Goal: Transaction & Acquisition: Purchase product/service

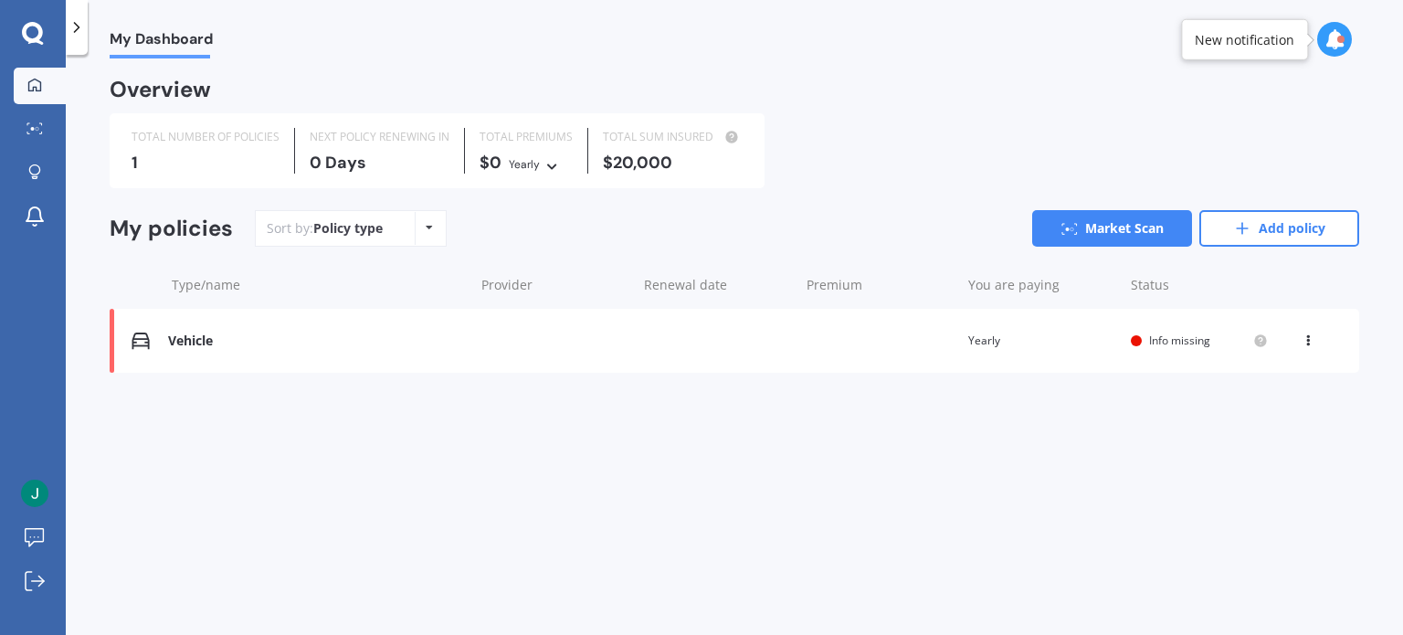
click at [280, 341] on div "Vehicle" at bounding box center [316, 341] width 297 height 16
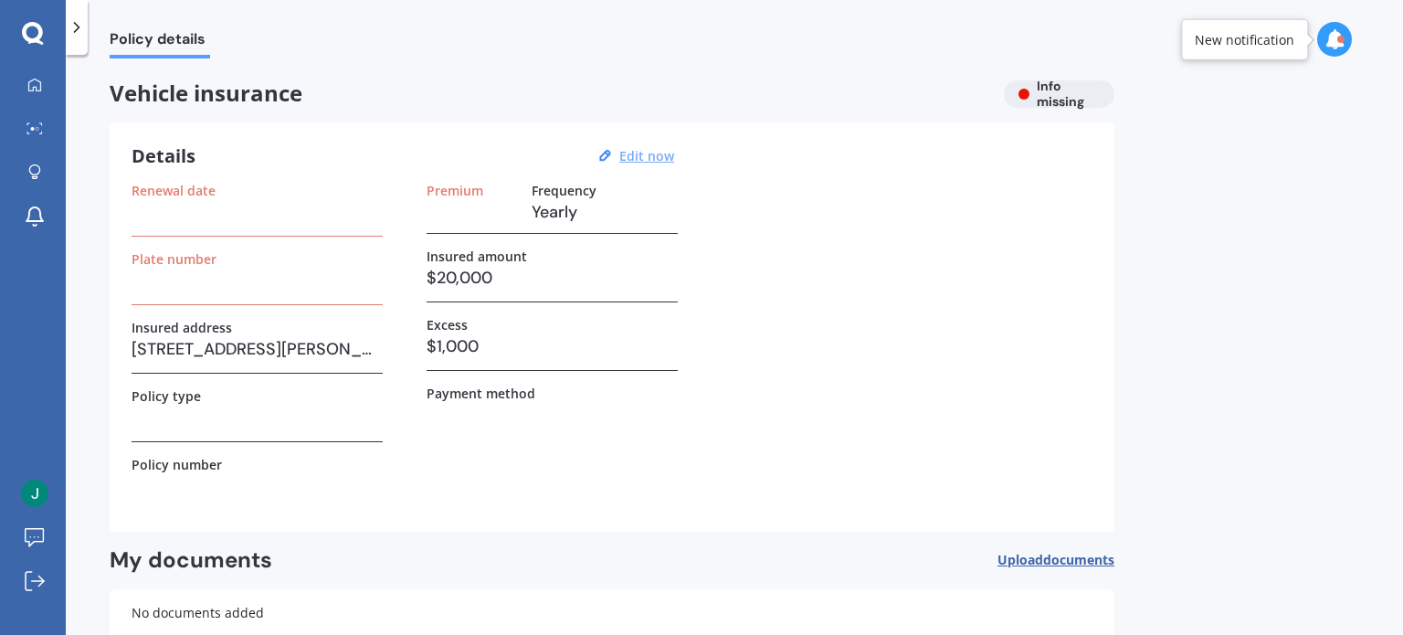
click at [640, 162] on u "Edit now" at bounding box center [646, 155] width 55 height 17
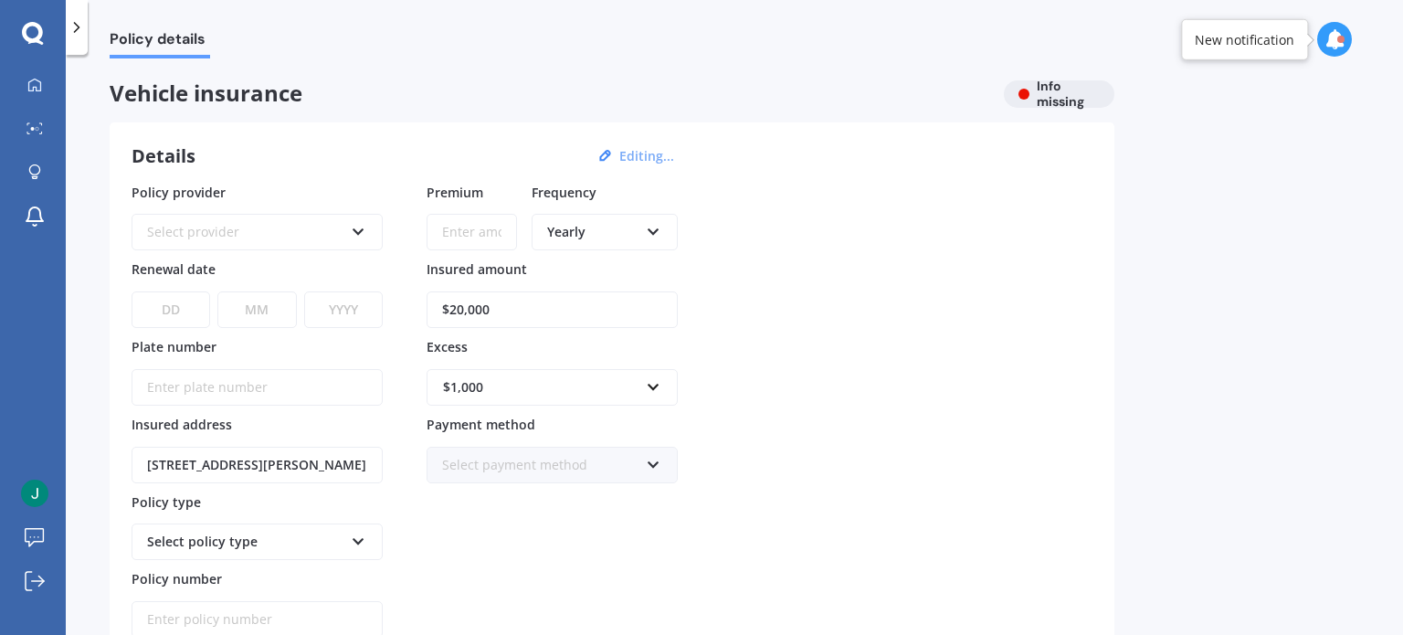
click at [200, 237] on div "Select provider" at bounding box center [245, 232] width 196 height 20
click at [348, 100] on span "Vehicle insurance" at bounding box center [550, 93] width 880 height 26
click at [27, 19] on div "My Dashboard Market Scan Explore insurance Notifications [PERSON_NAME] Submit f…" at bounding box center [33, 317] width 66 height 635
click at [27, 28] on icon at bounding box center [33, 34] width 22 height 24
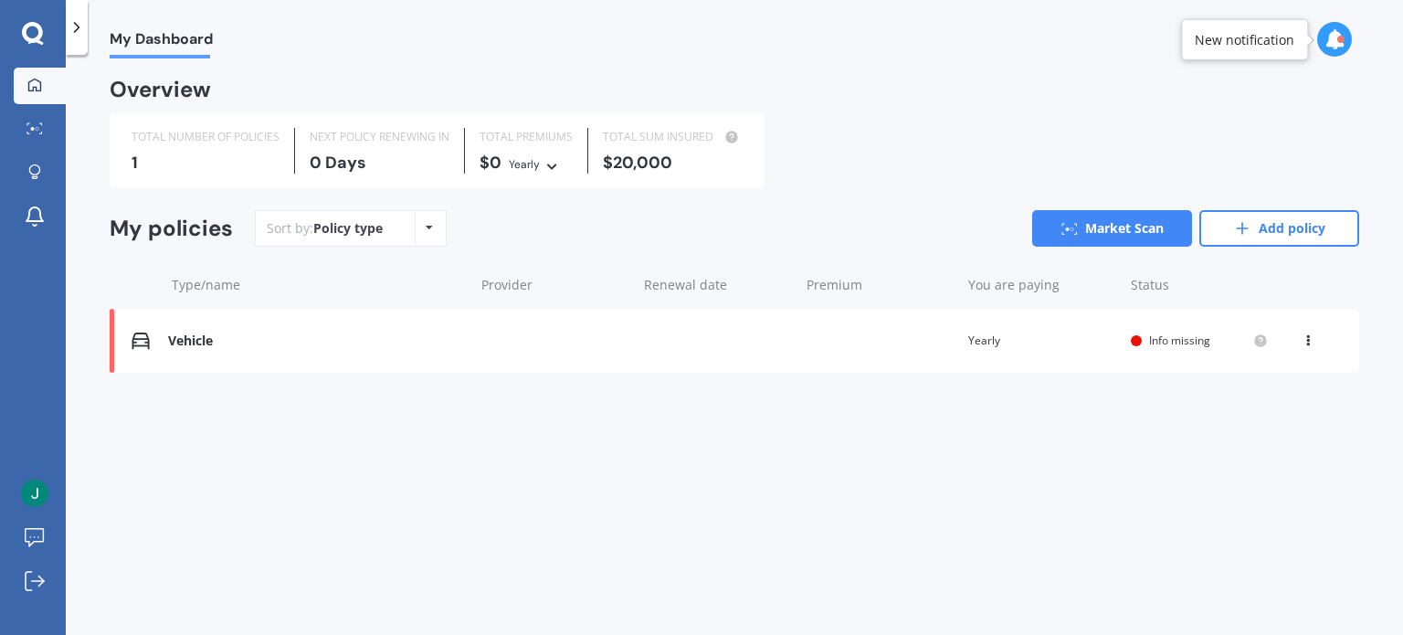
click at [313, 229] on div "Policy type" at bounding box center [347, 228] width 69 height 18
click at [30, 164] on icon at bounding box center [34, 172] width 13 height 16
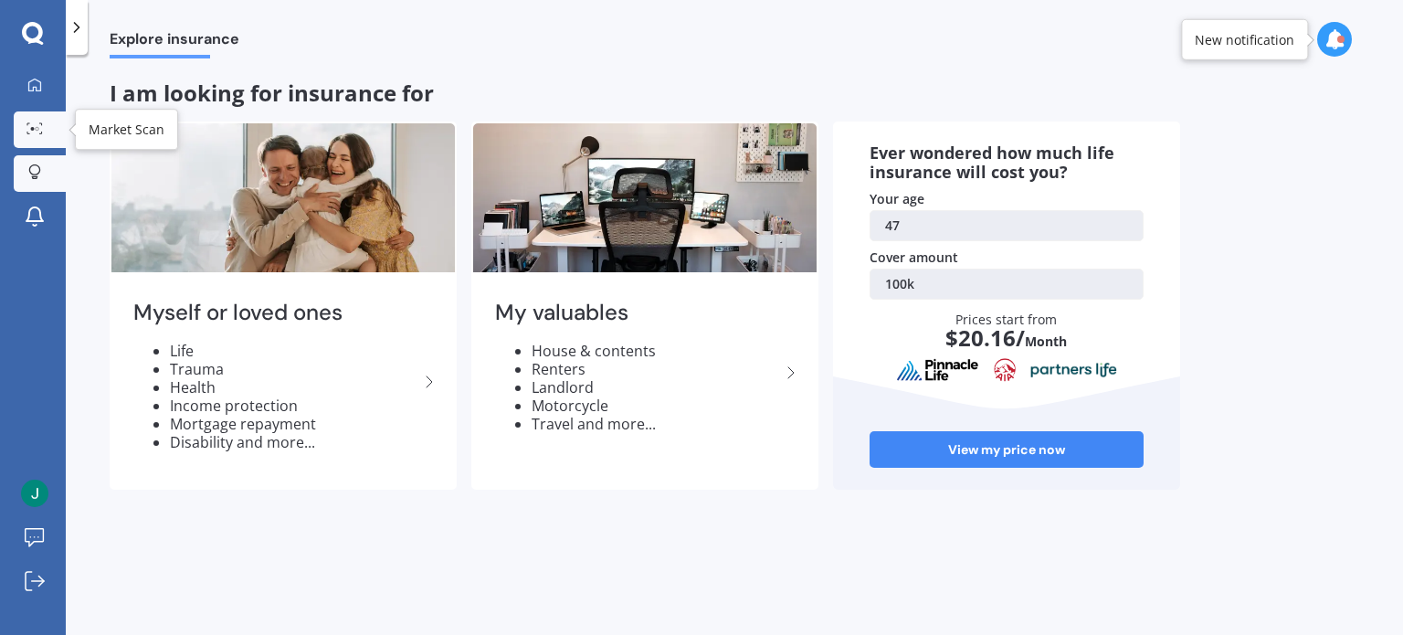
click at [37, 126] on icon at bounding box center [34, 128] width 16 height 12
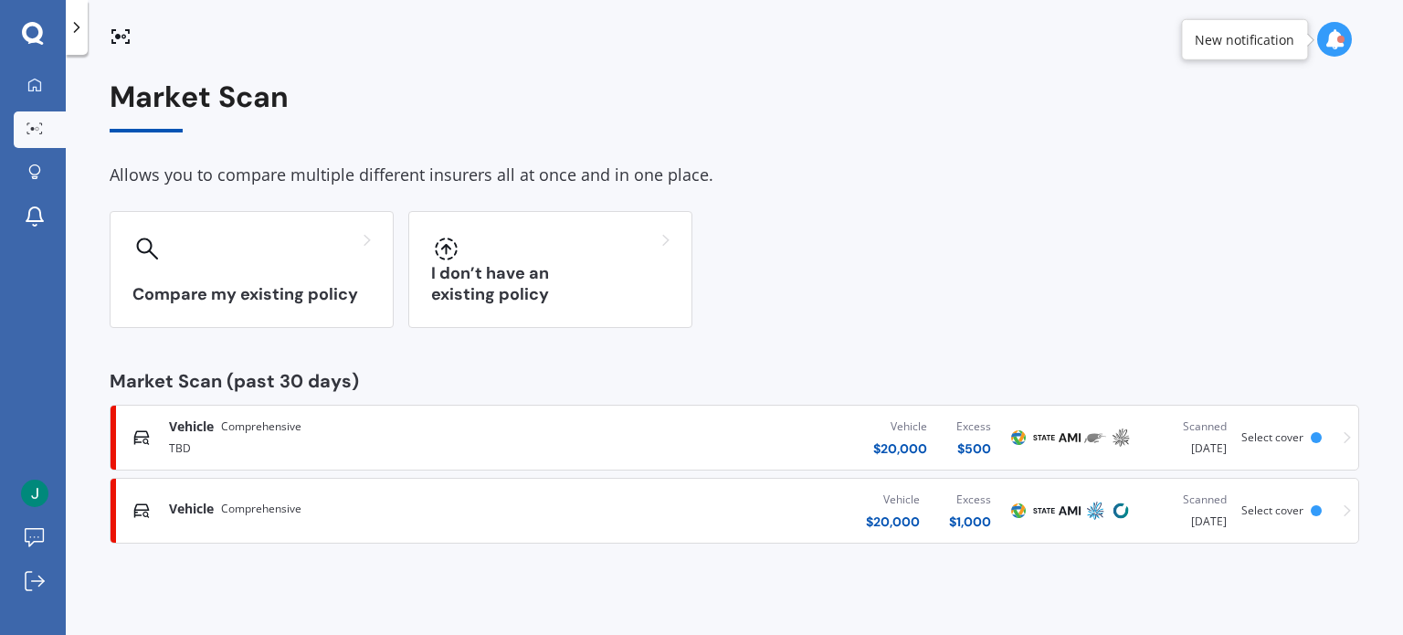
click at [260, 430] on span "Comprehensive" at bounding box center [261, 427] width 80 height 18
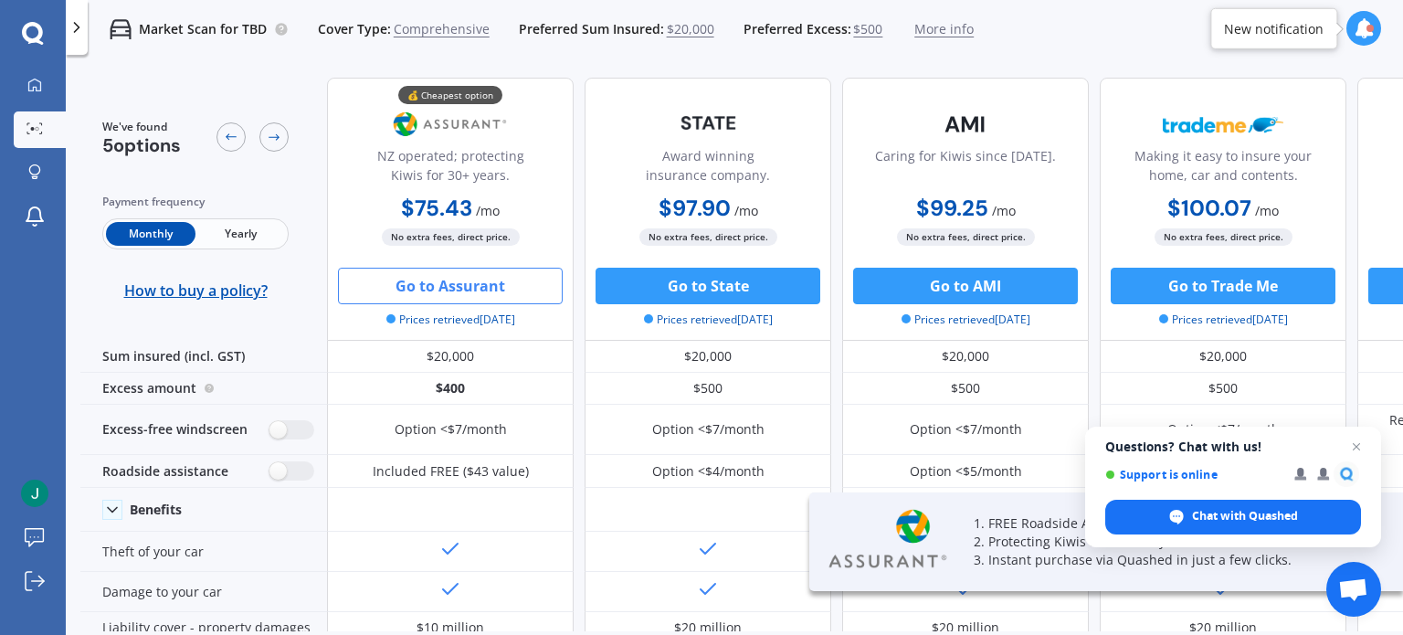
click at [405, 282] on button "Go to Assurant" at bounding box center [450, 286] width 225 height 37
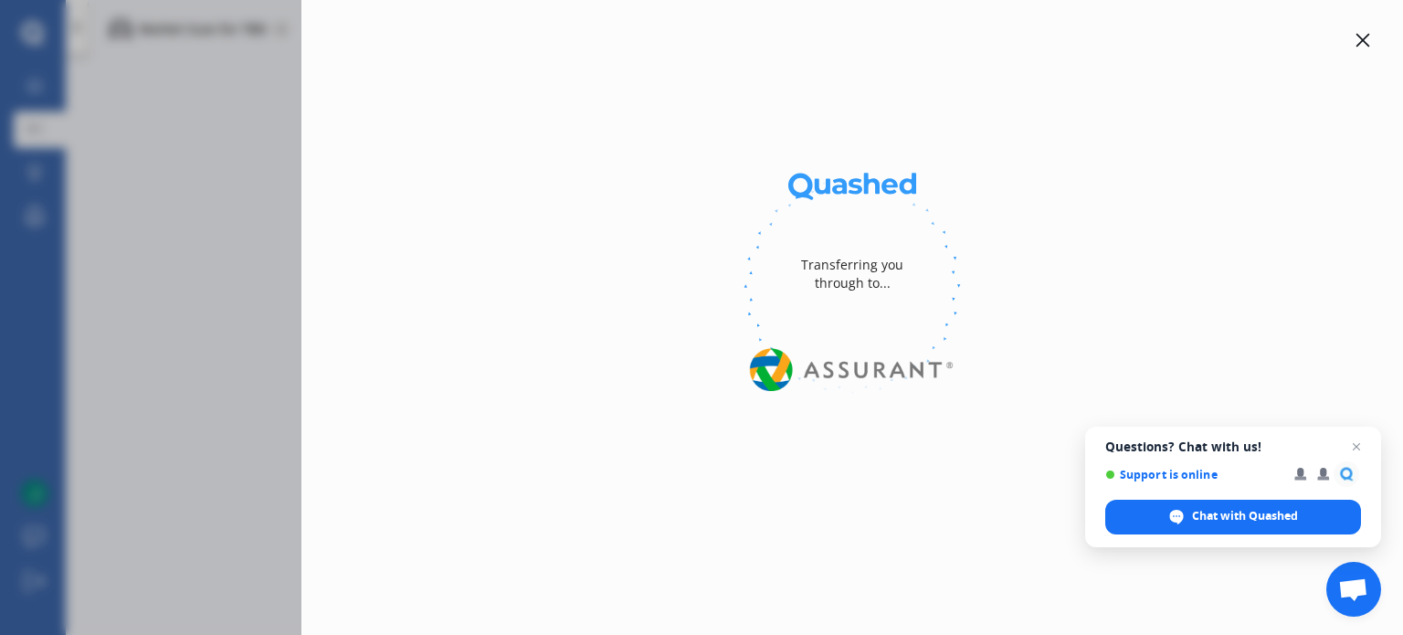
select select "Monthly"
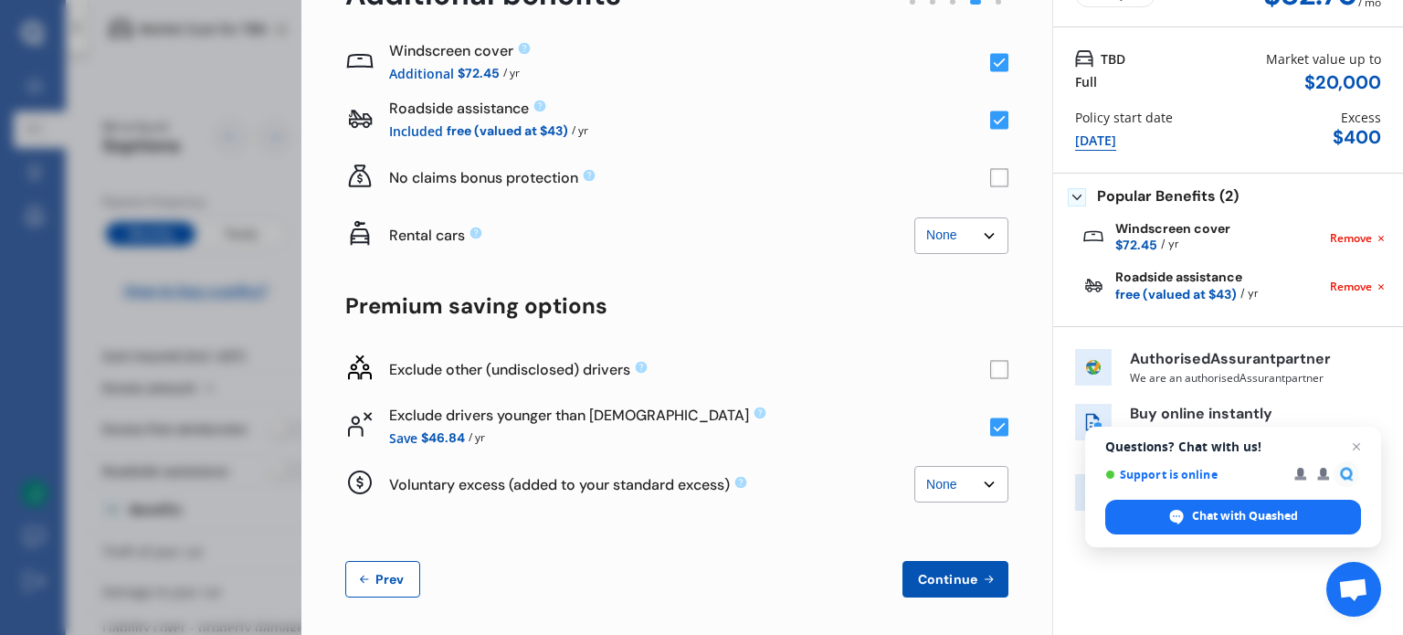
scroll to position [124, 0]
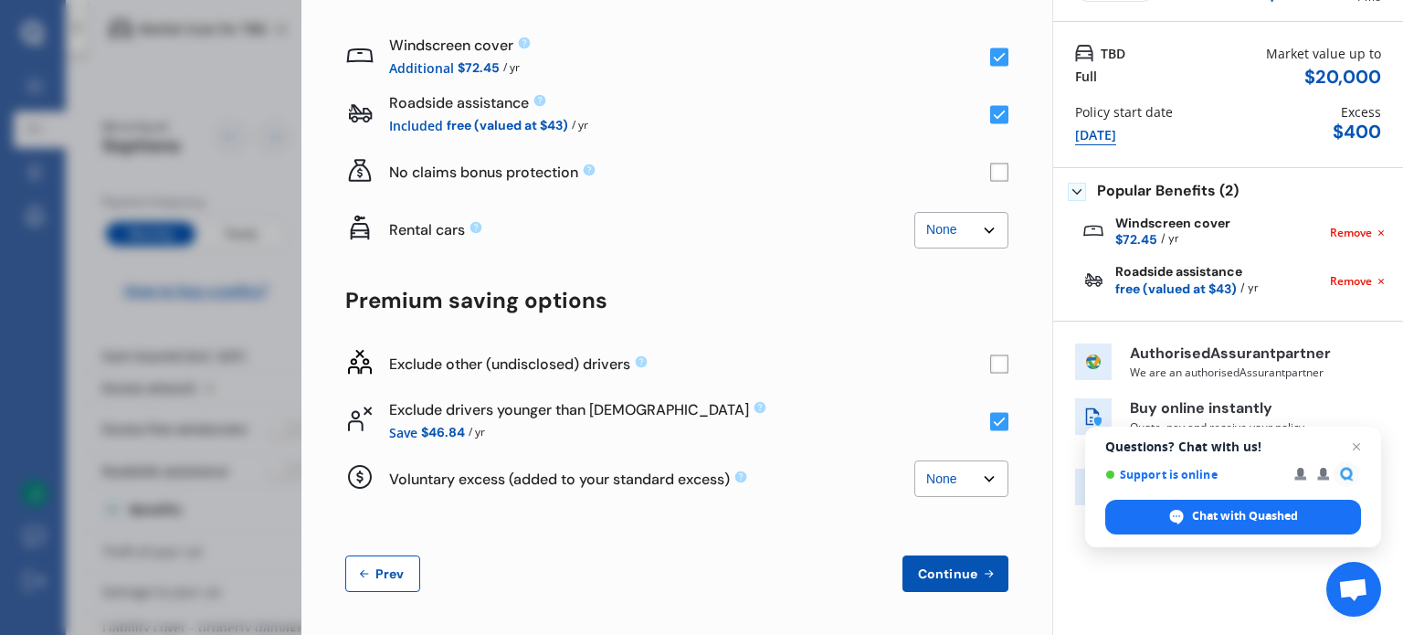
click at [921, 564] on button "Continue" at bounding box center [956, 573] width 106 height 37
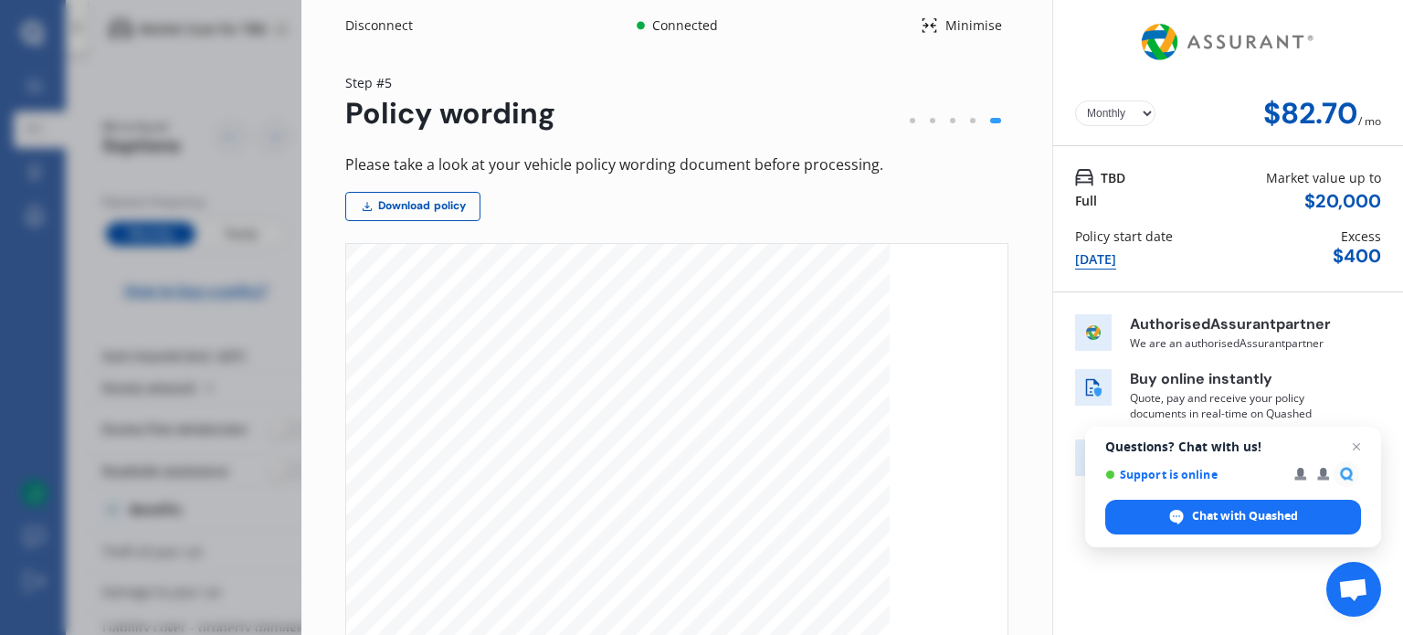
scroll to position [238, 0]
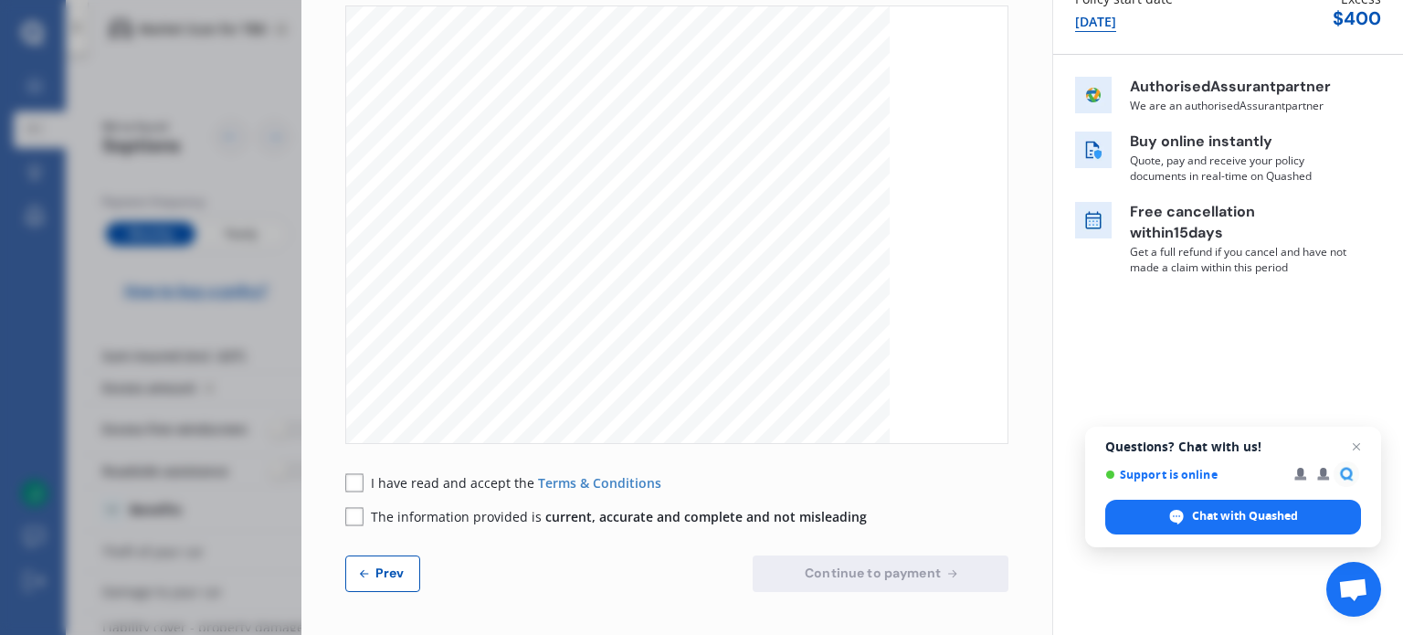
click at [359, 485] on rect at bounding box center [354, 482] width 18 height 18
click at [350, 518] on rect at bounding box center [354, 516] width 18 height 18
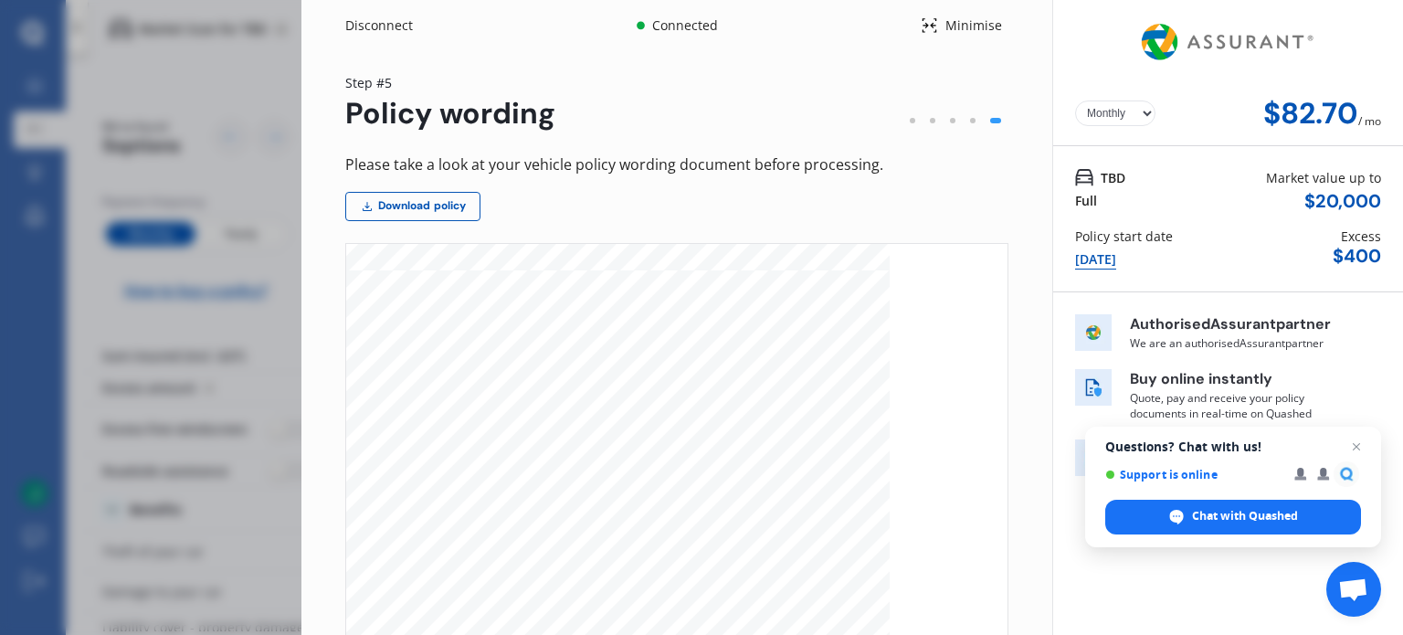
scroll to position [7613, 0]
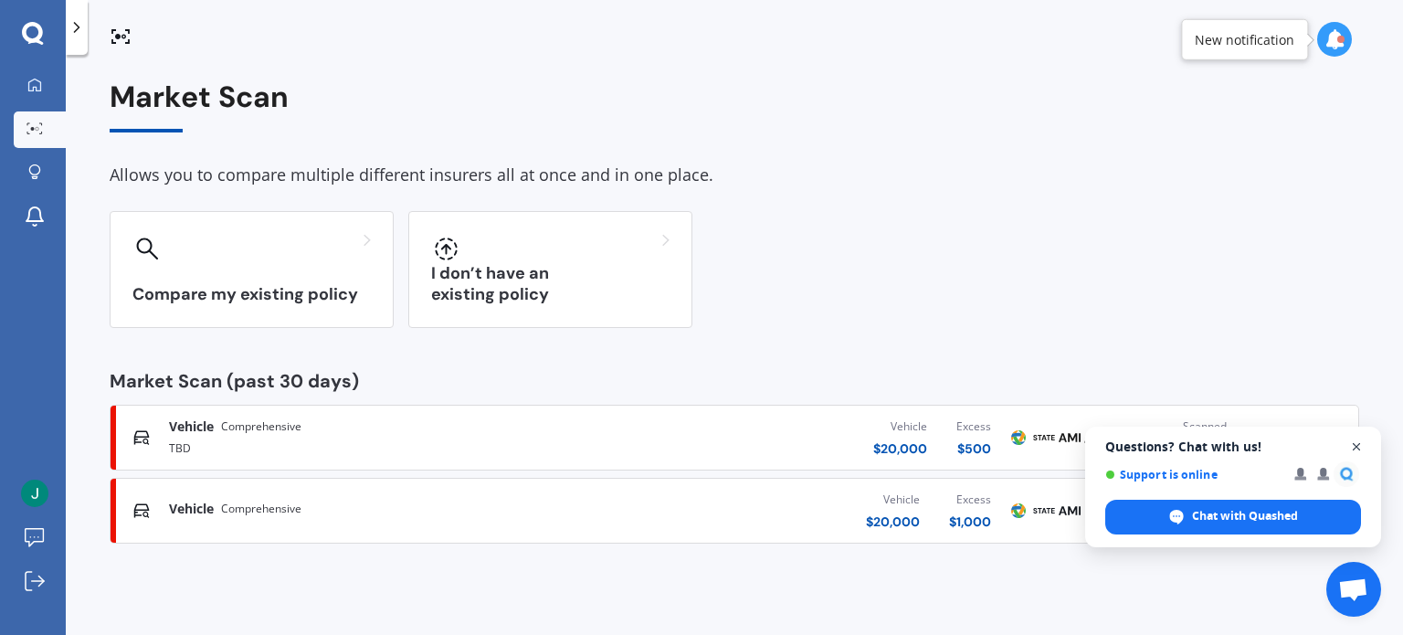
click at [1361, 444] on span "Close chat" at bounding box center [1357, 447] width 23 height 23
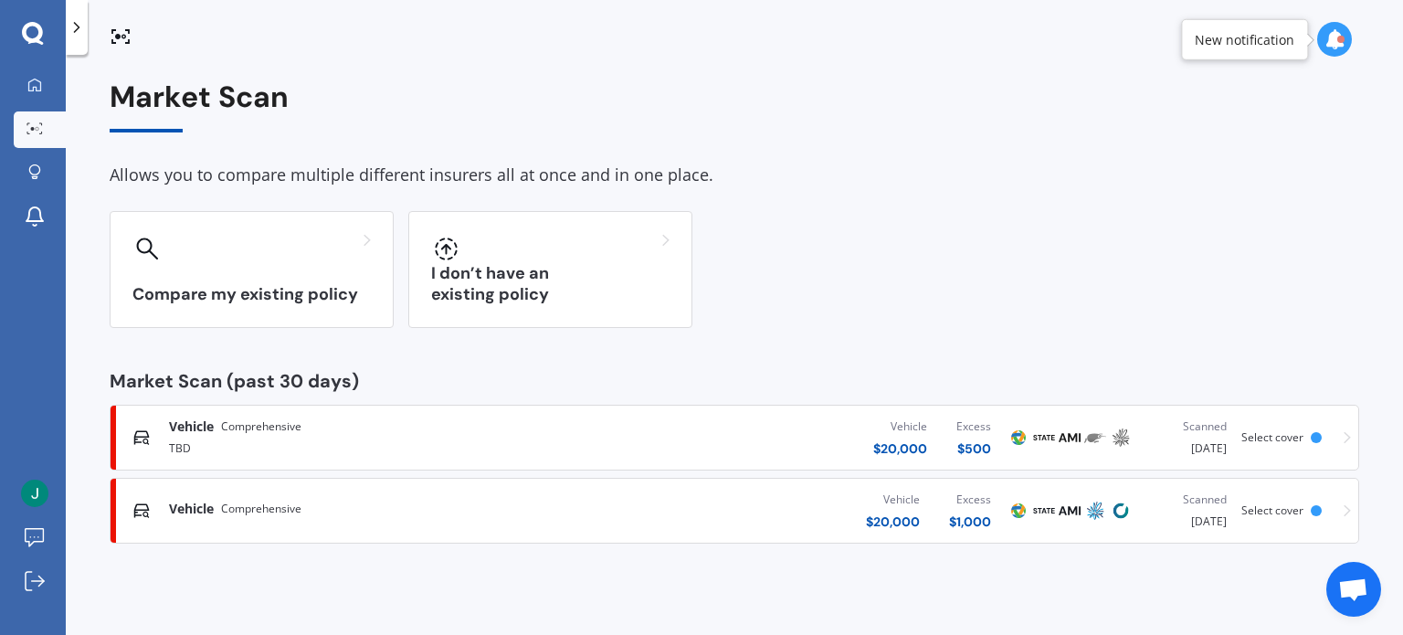
click at [575, 489] on div "Vehicle $ 20,000 Excess $ 1,000" at bounding box center [787, 510] width 437 height 55
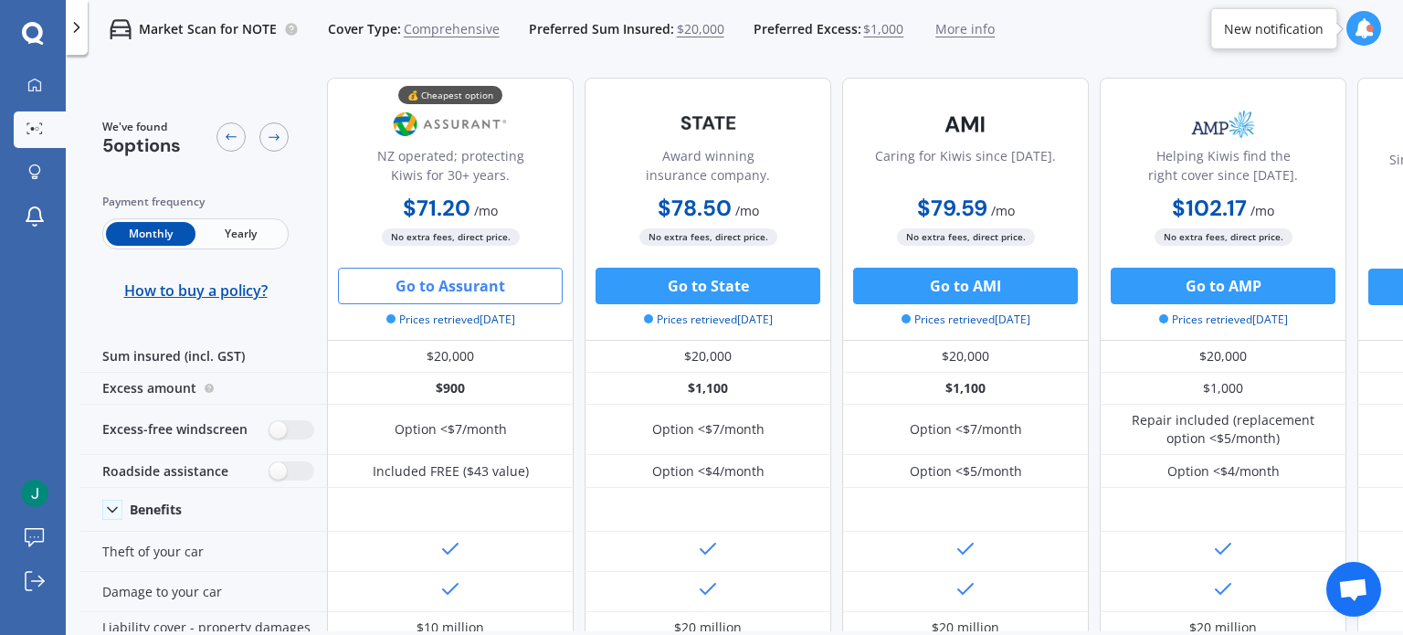
click at [451, 289] on button "Go to Assurant" at bounding box center [450, 286] width 225 height 37
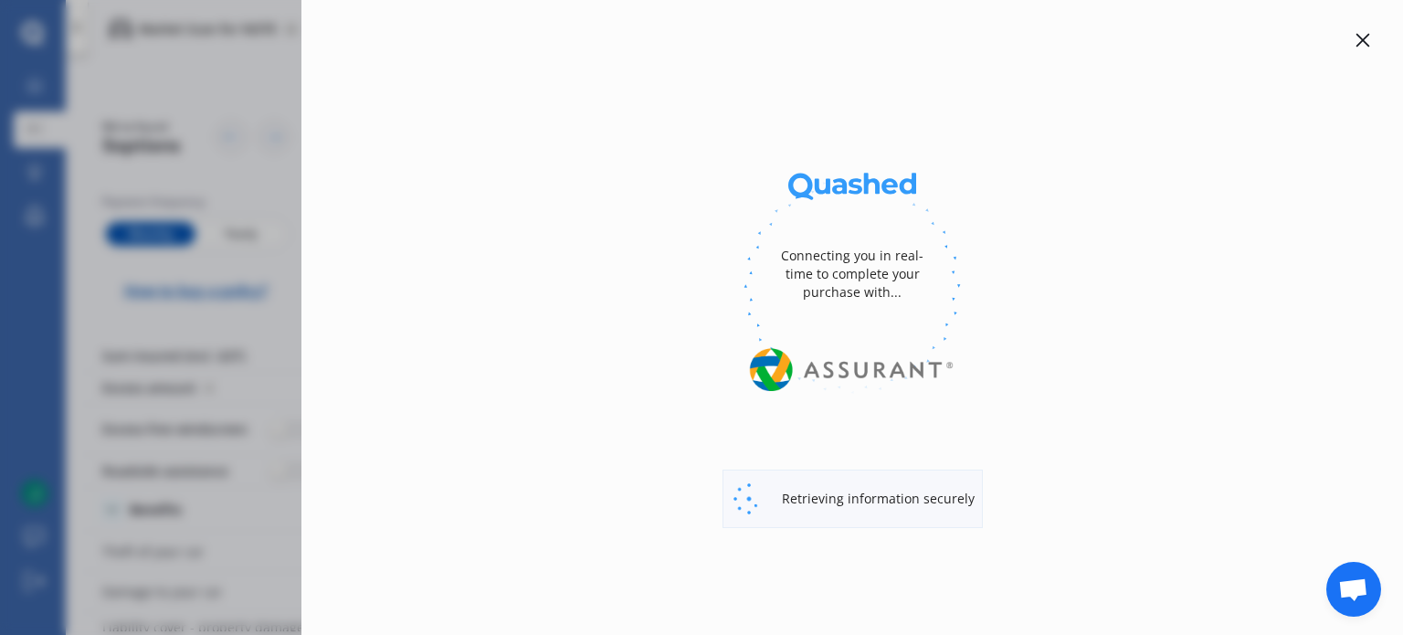
select select "Monthly"
